Goal: Information Seeking & Learning: Learn about a topic

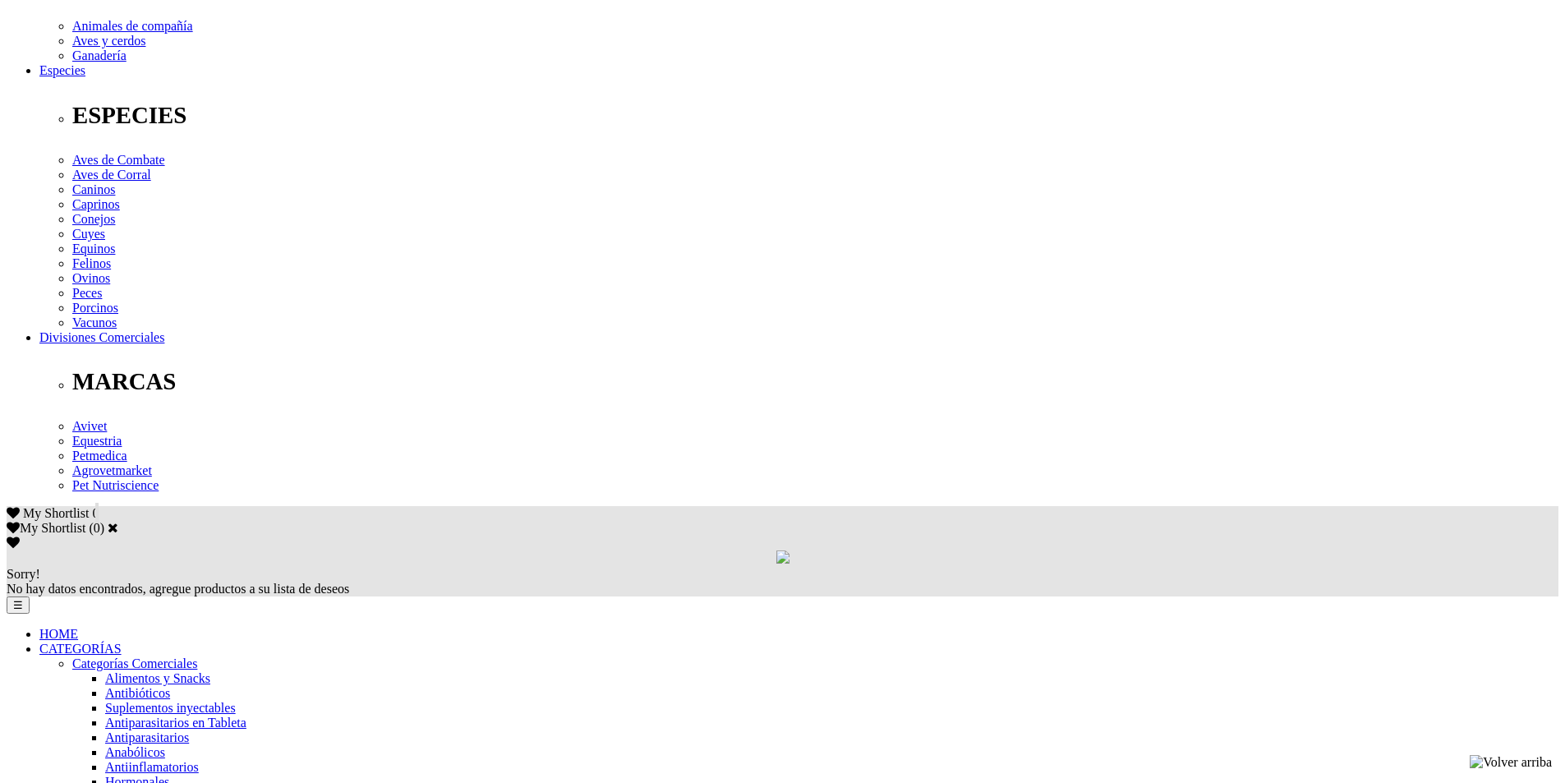
scroll to position [575, 0]
drag, startPoint x: 524, startPoint y: 266, endPoint x: 643, endPoint y: 266, distance: 119.1
drag, startPoint x: 725, startPoint y: 269, endPoint x: 848, endPoint y: 269, distance: 122.4
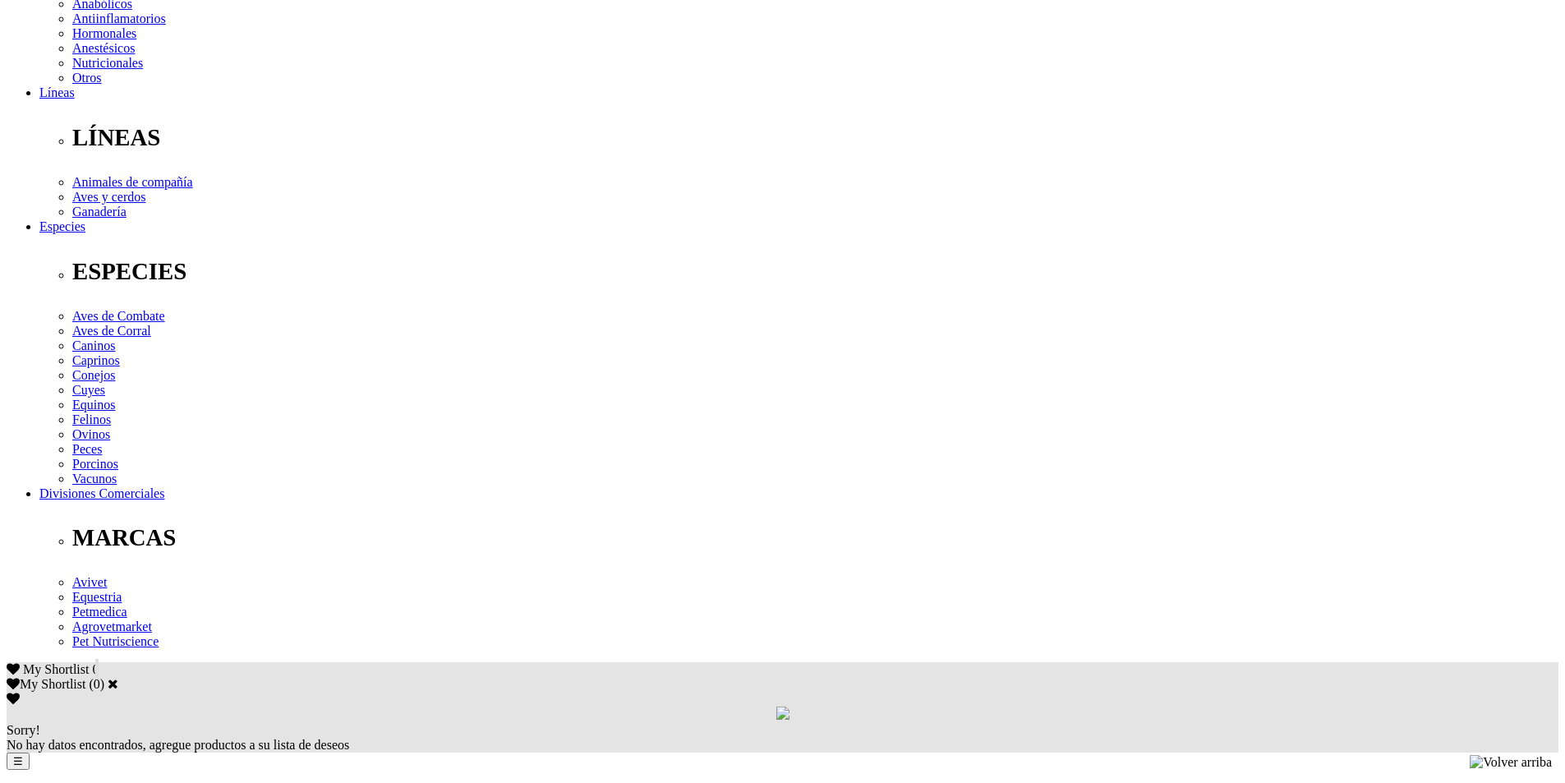
scroll to position [411, 0]
